Goal: Transaction & Acquisition: Purchase product/service

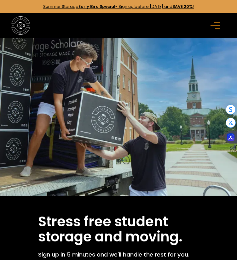
click at [219, 29] on icon "menu" at bounding box center [214, 25] width 9 height 7
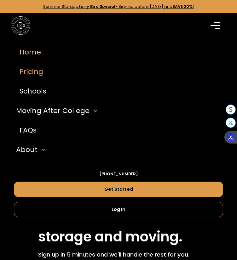
click at [42, 82] on link "Pricing" at bounding box center [118, 72] width 209 height 20
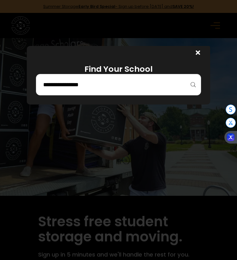
click at [65, 83] on input "search" at bounding box center [118, 84] width 152 height 11
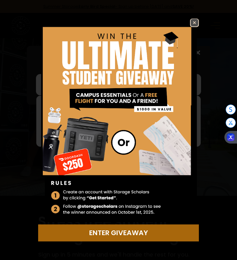
type input "***"
click at [109, 232] on div "Enter Giveaway" at bounding box center [119, 233] width 154 height 10
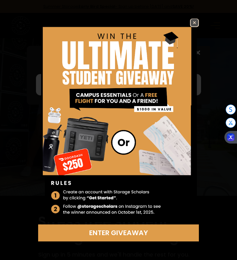
click at [192, 19] on img at bounding box center [194, 23] width 8 height 8
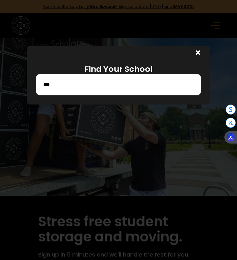
click at [200, 50] on icon at bounding box center [197, 52] width 5 height 7
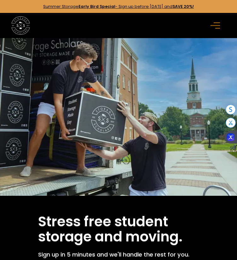
click at [218, 29] on rect "menu" at bounding box center [217, 28] width 5 height 1
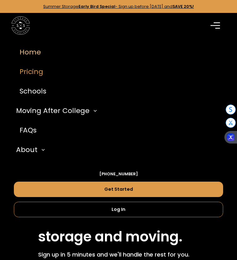
click at [43, 80] on link "Pricing" at bounding box center [118, 72] width 209 height 20
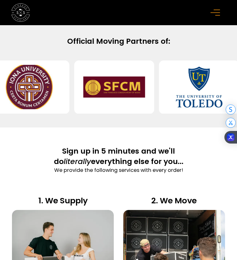
scroll to position [358, 0]
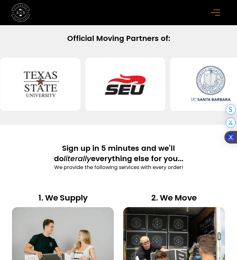
click at [220, 16] on div "menu" at bounding box center [215, 12] width 11 height 11
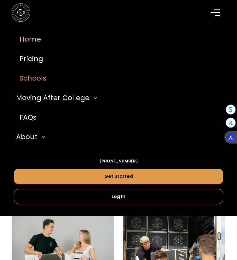
click at [43, 83] on link "Schools" at bounding box center [118, 79] width 209 height 20
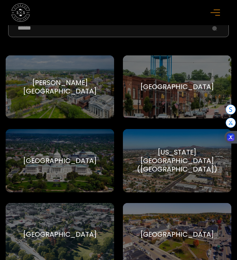
scroll to position [242, 0]
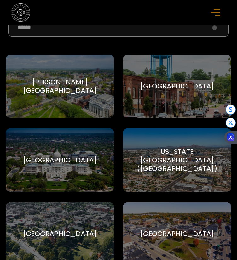
click at [71, 37] on input "School Select Form" at bounding box center [118, 27] width 220 height 17
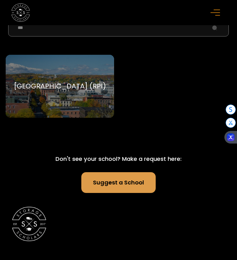
type input "***"
click at [48, 90] on div "Rensselaer Polytechnic Institute (RPI)" at bounding box center [60, 86] width 92 height 8
click at [52, 90] on div "Rensselaer Polytechnic Institute (RPI)" at bounding box center [60, 86] width 92 height 8
click at [49, 90] on div "Rensselaer Polytechnic Institute (RPI)" at bounding box center [60, 86] width 92 height 8
click at [47, 55] on form "*** Rensselaer Polytechnic Institute (RPI) Rensselaer Polytechnic Institute Pre…" at bounding box center [118, 75] width 225 height 112
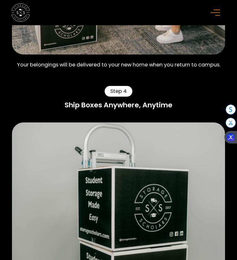
scroll to position [1253, 0]
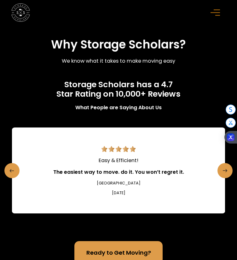
scroll to position [1642, 0]
